Goal: Check status: Check status

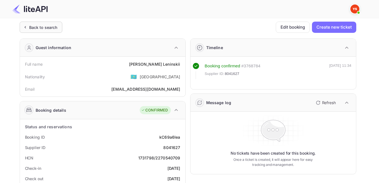
click at [54, 24] on div "Back to search" at bounding box center [43, 27] width 28 height 6
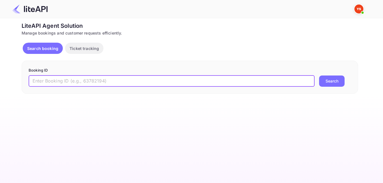
paste input "8987931"
type input "8987931"
click at [325, 85] on button "Search" at bounding box center [332, 80] width 26 height 11
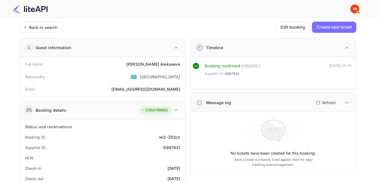
scroll to position [28, 0]
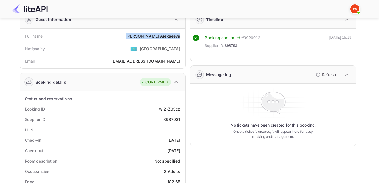
drag, startPoint x: 149, startPoint y: 35, endPoint x: 179, endPoint y: 35, distance: 29.5
click at [183, 39] on div "Full name [PERSON_NAME]" at bounding box center [102, 36] width 161 height 10
copy div "[PERSON_NAME]"
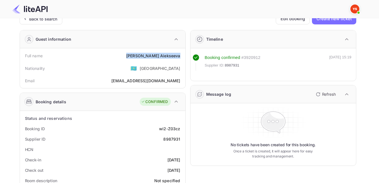
scroll to position [0, 0]
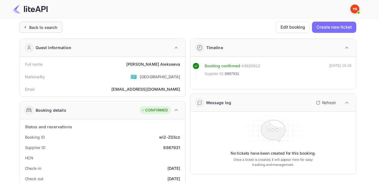
click at [34, 29] on div "Back to search" at bounding box center [43, 27] width 28 height 6
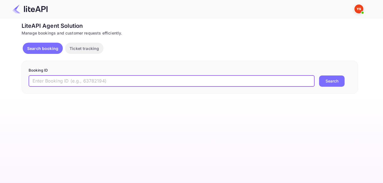
paste input "8946206"
type input "8946206"
click at [337, 81] on button "Search" at bounding box center [332, 80] width 26 height 11
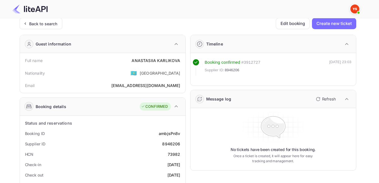
scroll to position [28, 0]
